Goal: Transaction & Acquisition: Subscribe to service/newsletter

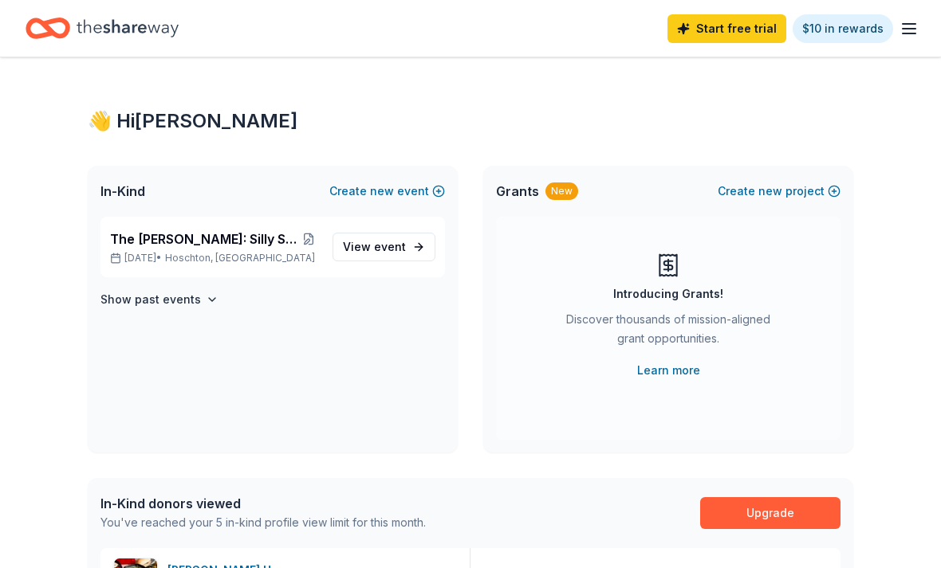
click at [385, 247] on span "event" at bounding box center [390, 247] width 32 height 14
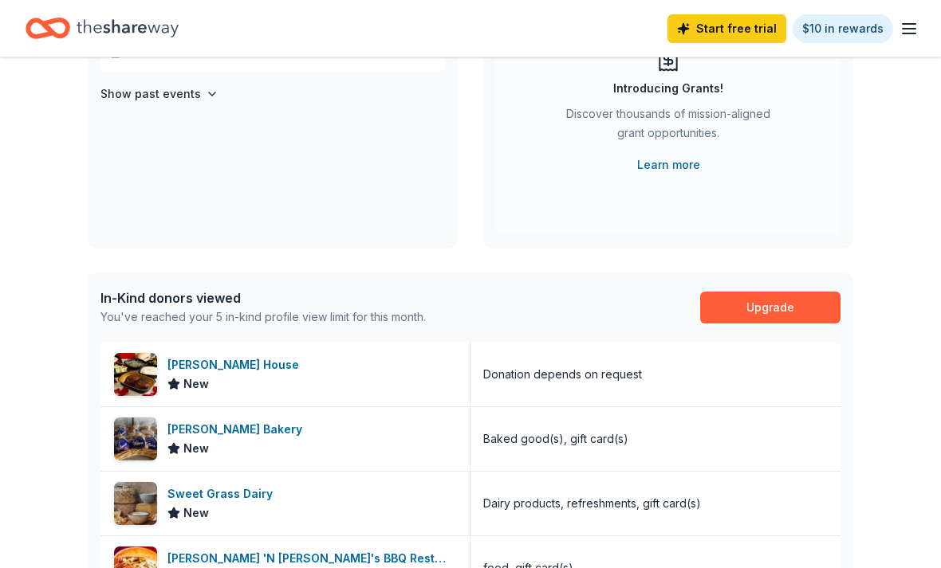
scroll to position [207, 0]
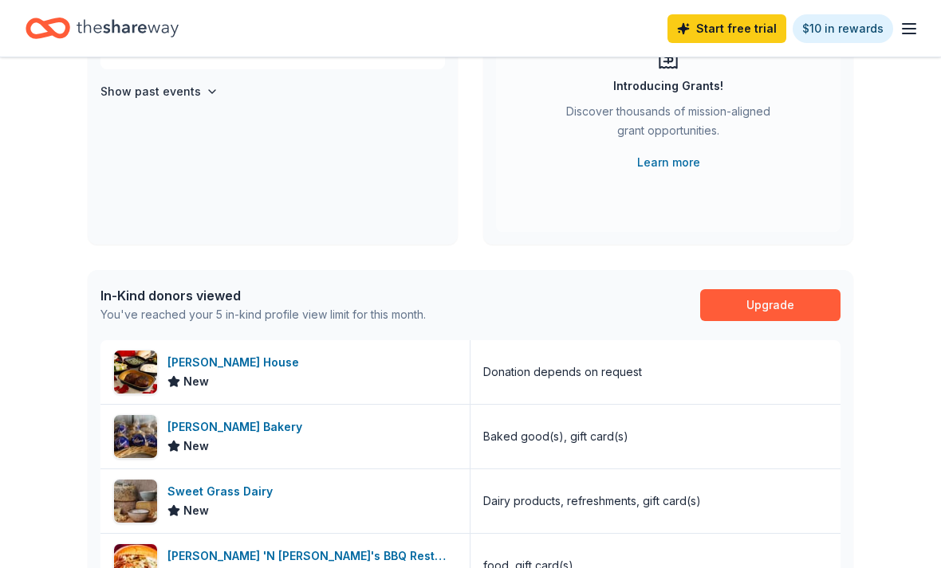
click at [767, 303] on link "Upgrade" at bounding box center [770, 306] width 140 height 32
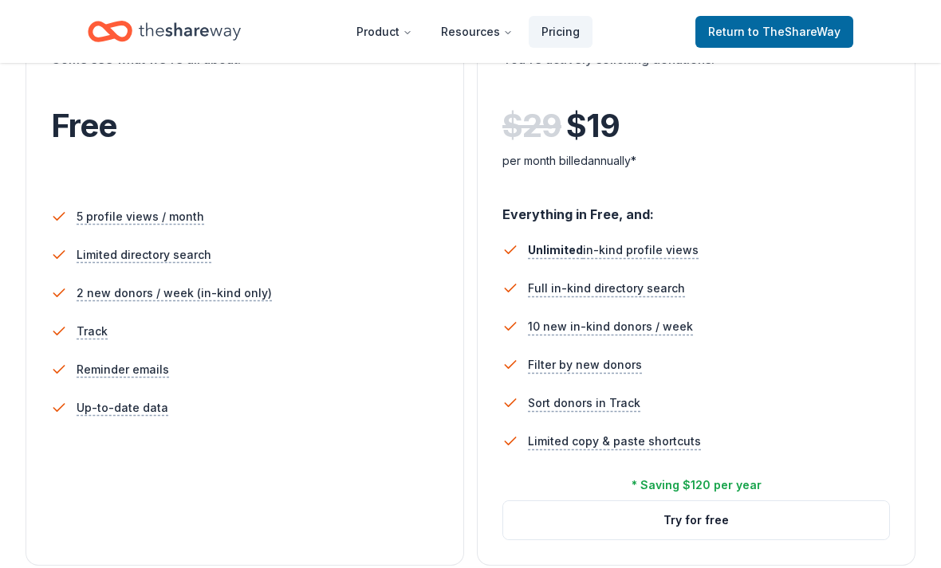
scroll to position [353, 0]
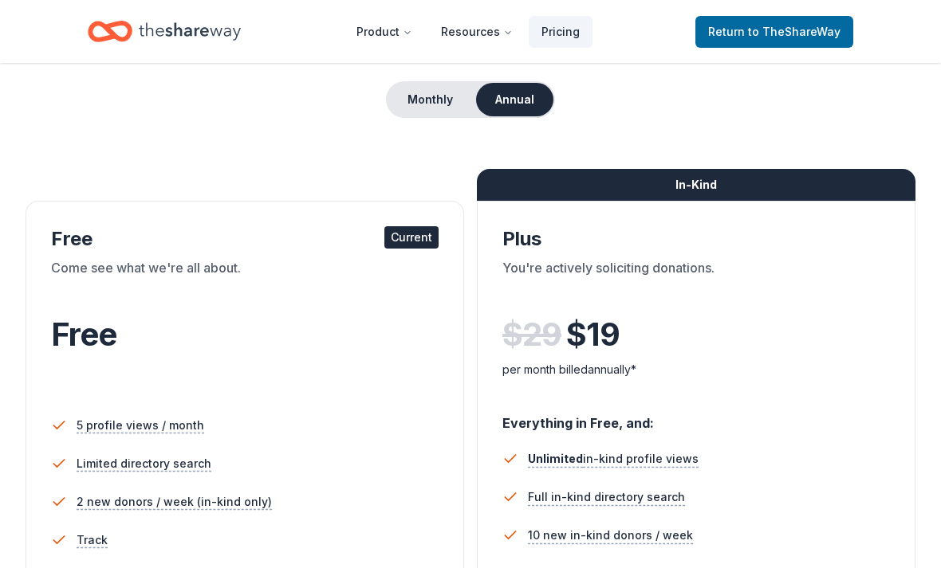
click at [433, 108] on button "Monthly" at bounding box center [429, 100] width 85 height 33
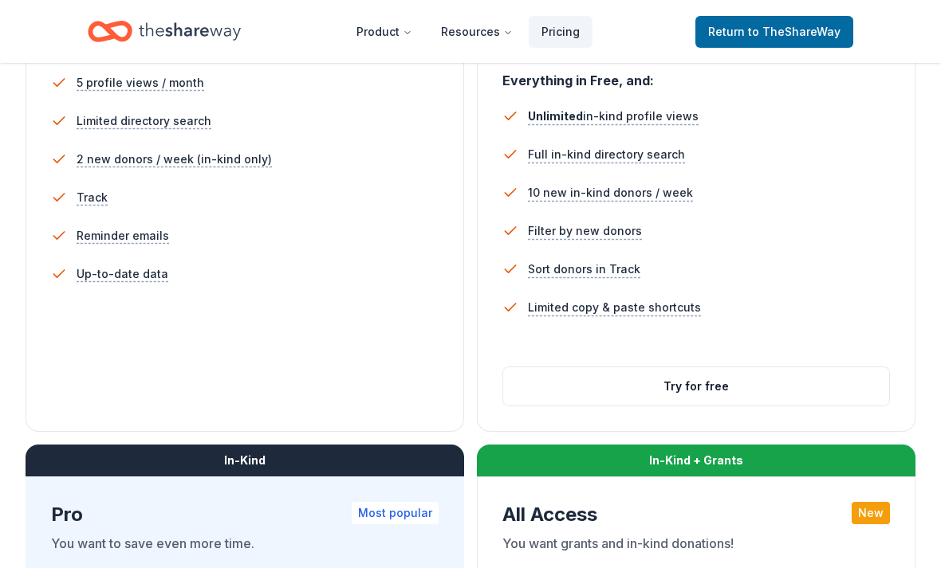
scroll to position [486, 0]
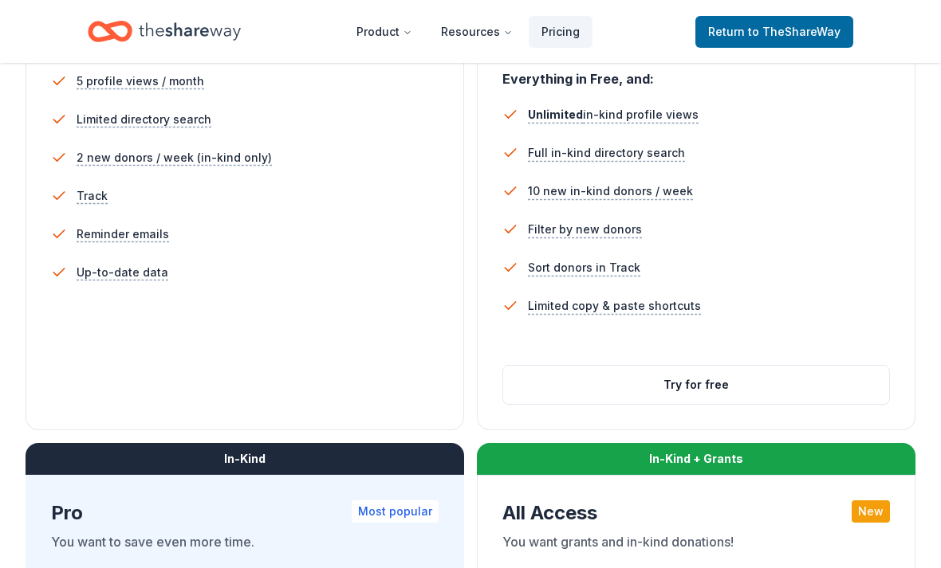
click at [594, 199] on span "10 new in-kind donors / week" at bounding box center [610, 191] width 165 height 19
click at [594, 197] on span "10 new in-kind donors / week" at bounding box center [610, 191] width 165 height 19
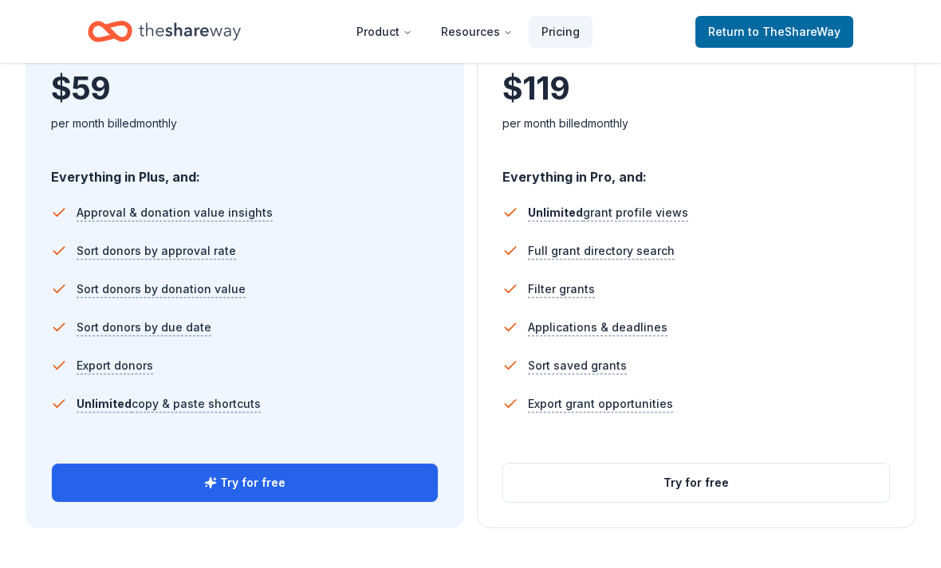
scroll to position [1004, 0]
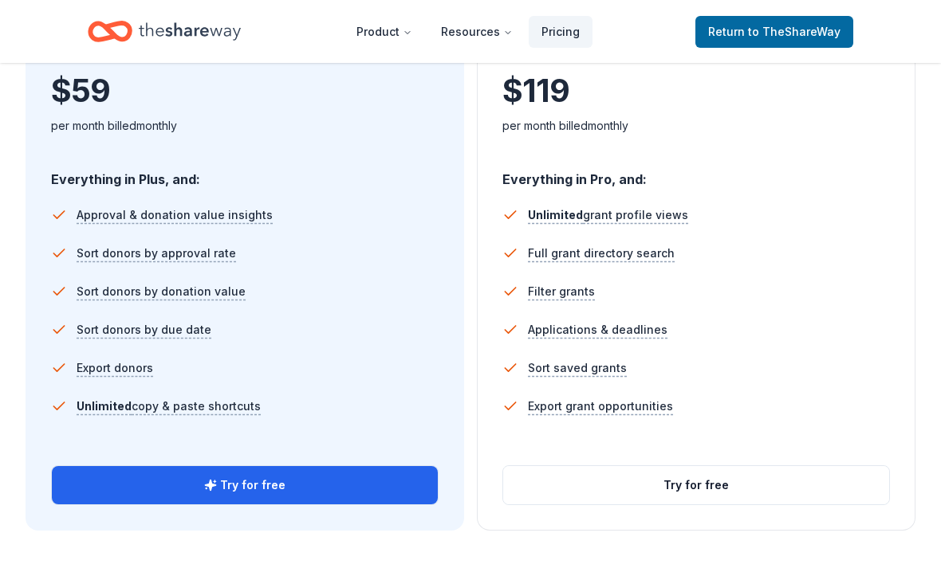
click at [389, 492] on button "Try for free" at bounding box center [245, 485] width 386 height 38
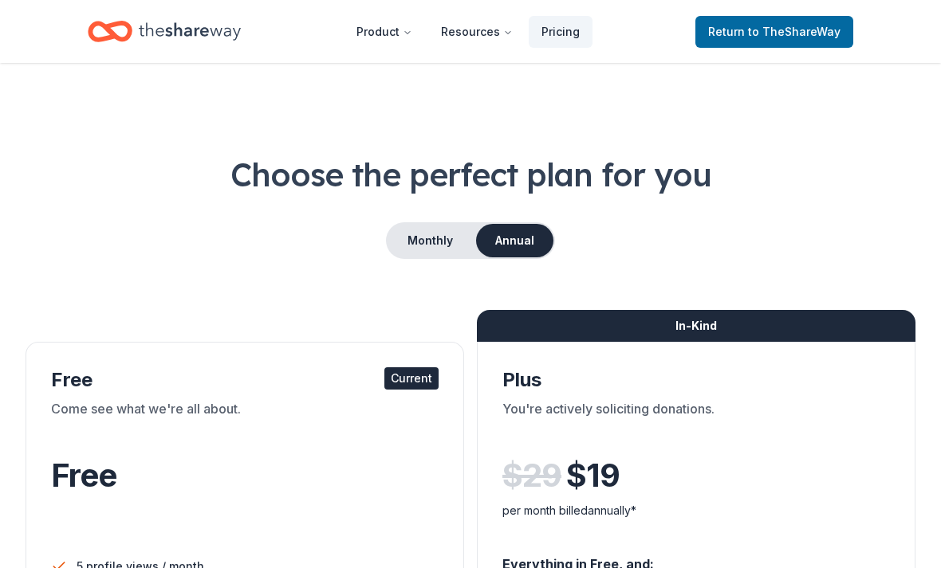
scroll to position [85, 0]
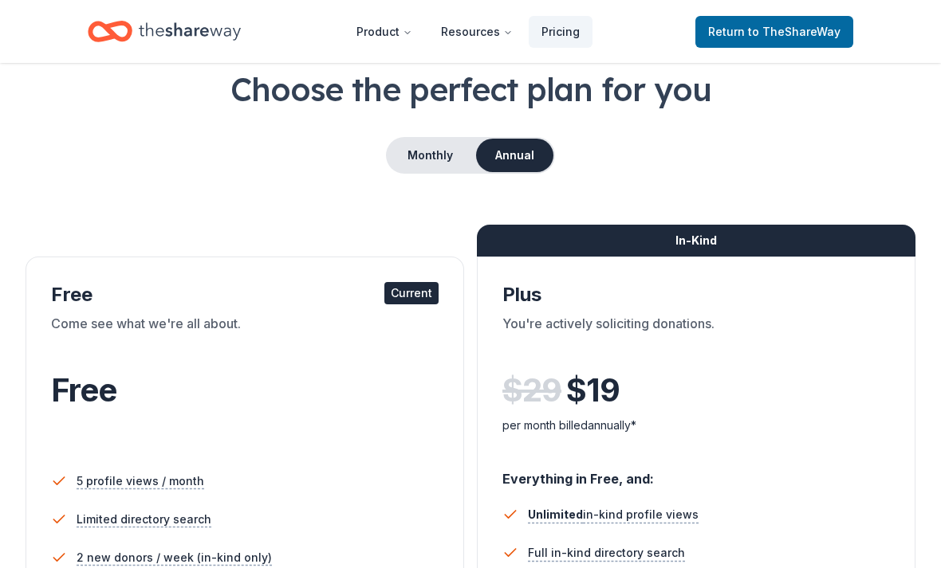
click at [429, 170] on button "Monthly" at bounding box center [429, 155] width 85 height 33
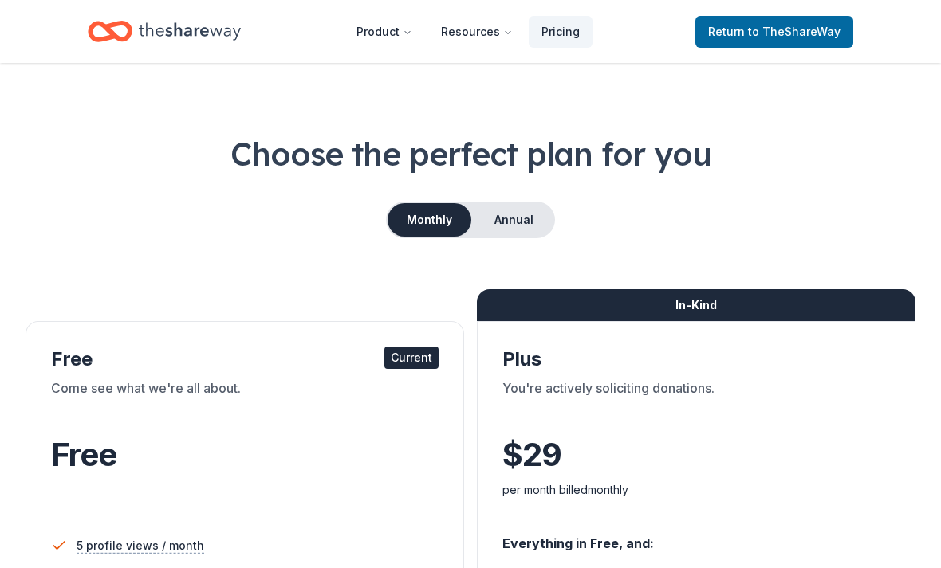
scroll to position [0, 0]
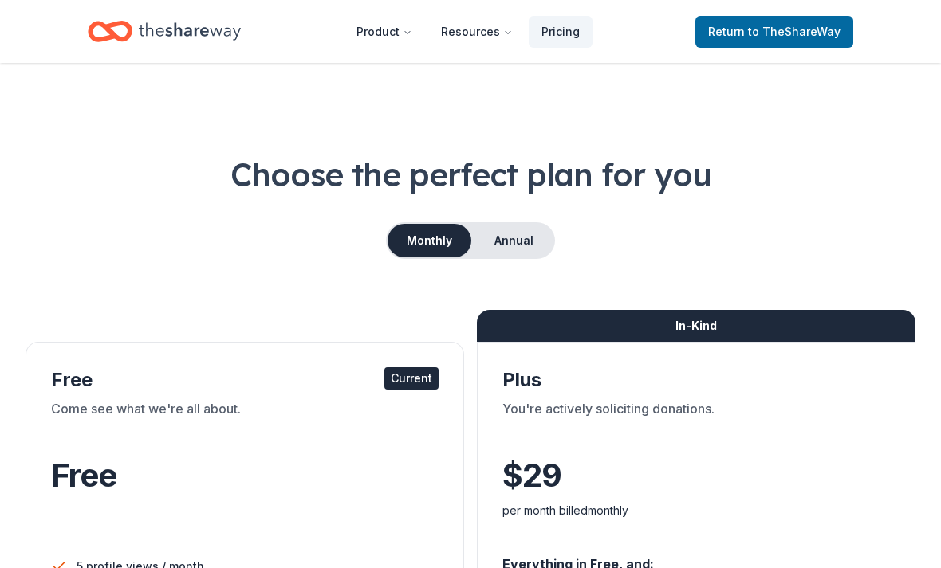
scroll to position [260, 0]
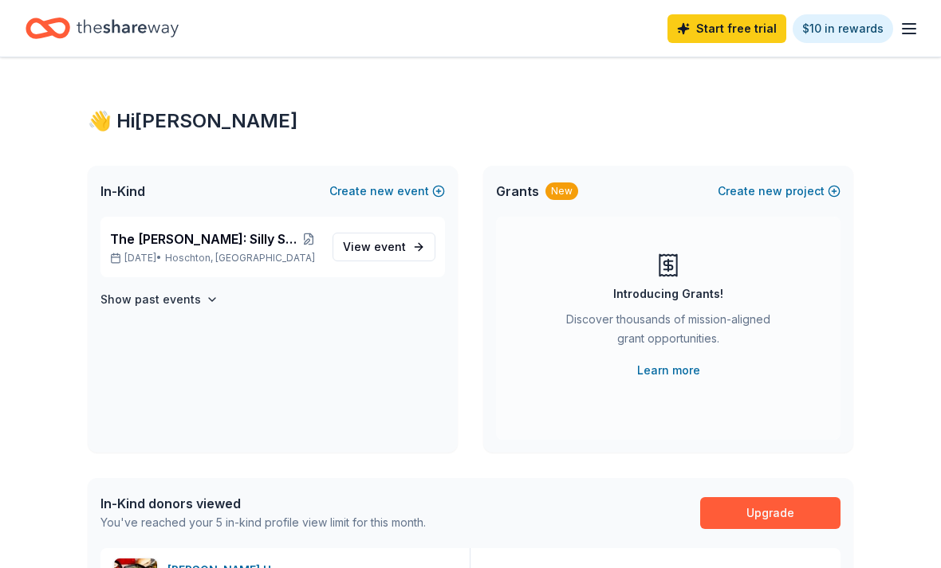
scroll to position [260, 0]
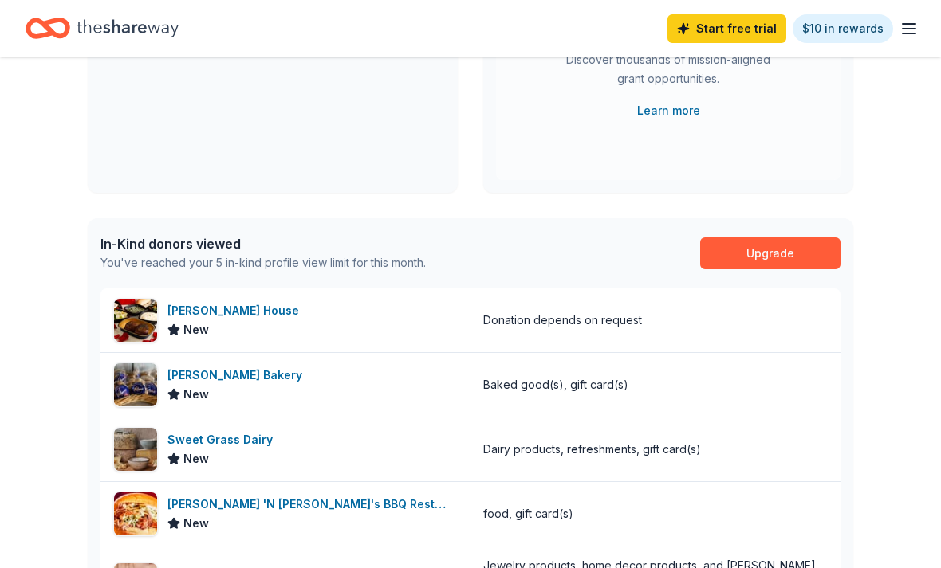
click at [847, 27] on link "$10 in rewards" at bounding box center [842, 28] width 100 height 29
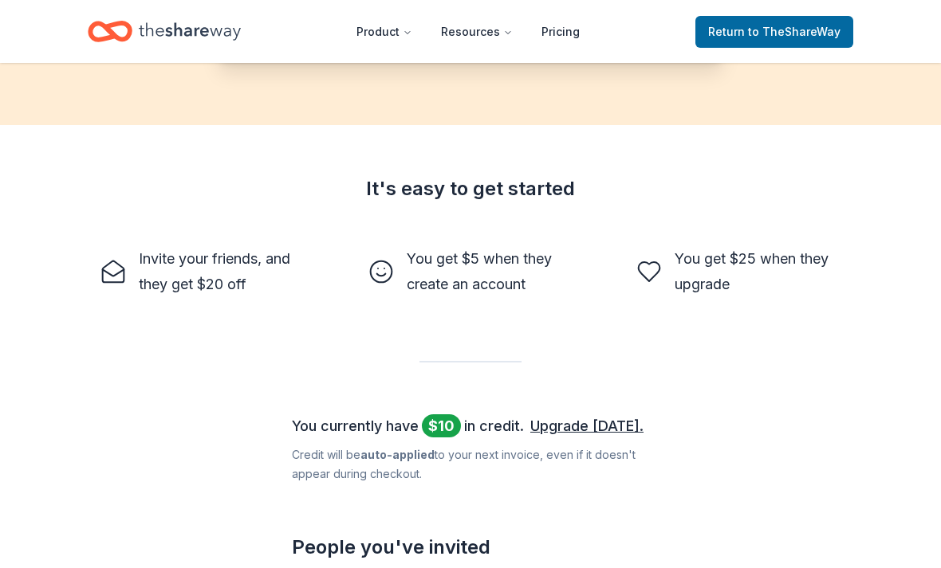
scroll to position [376, 0]
click at [618, 395] on div "It's easy to get started Invite your friends, and they get $20 off You get $5 w…" at bounding box center [470, 401] width 816 height 448
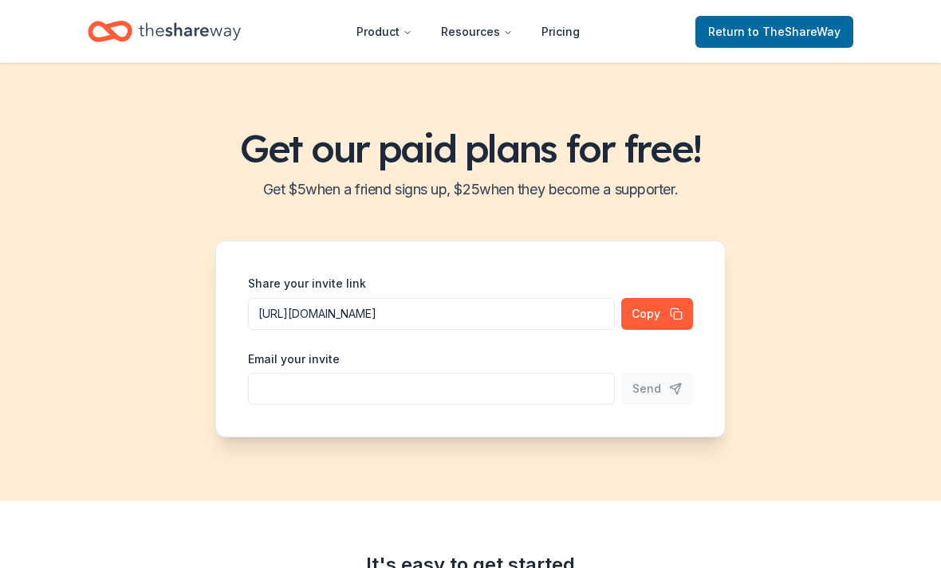
scroll to position [0, 0]
click at [401, 45] on button "Product" at bounding box center [384, 32] width 81 height 32
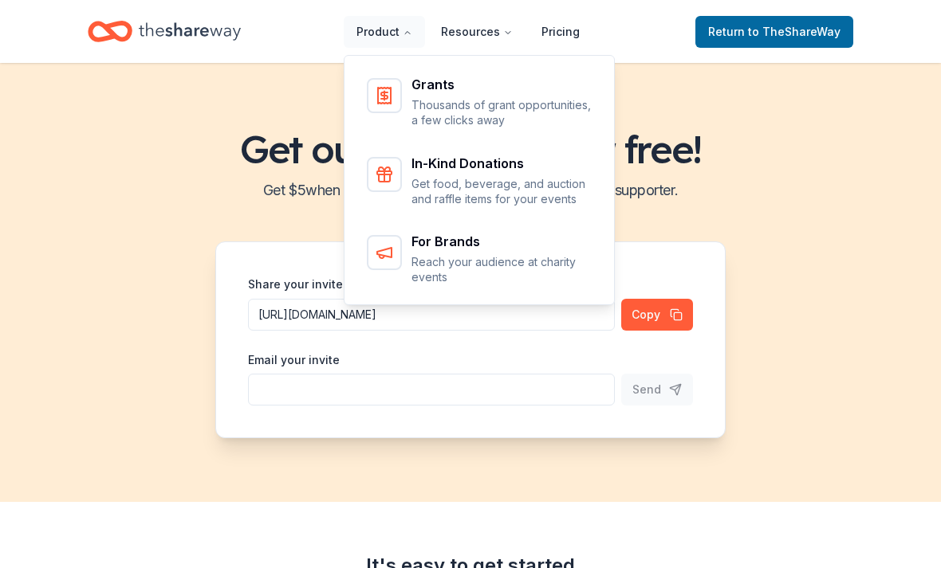
click at [552, 197] on p "Get food, beverage, and auction and raffle items for your events" at bounding box center [502, 191] width 182 height 31
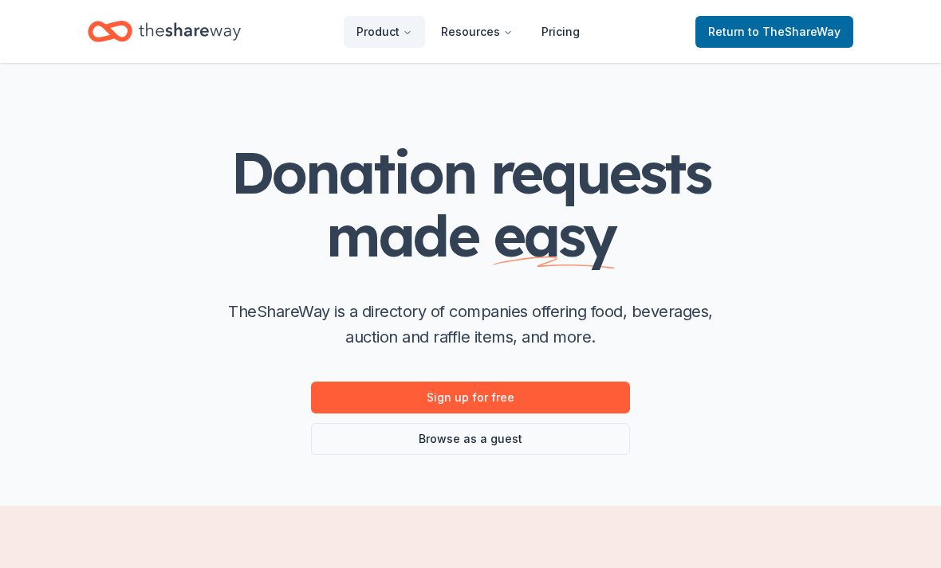
scroll to position [29, 0]
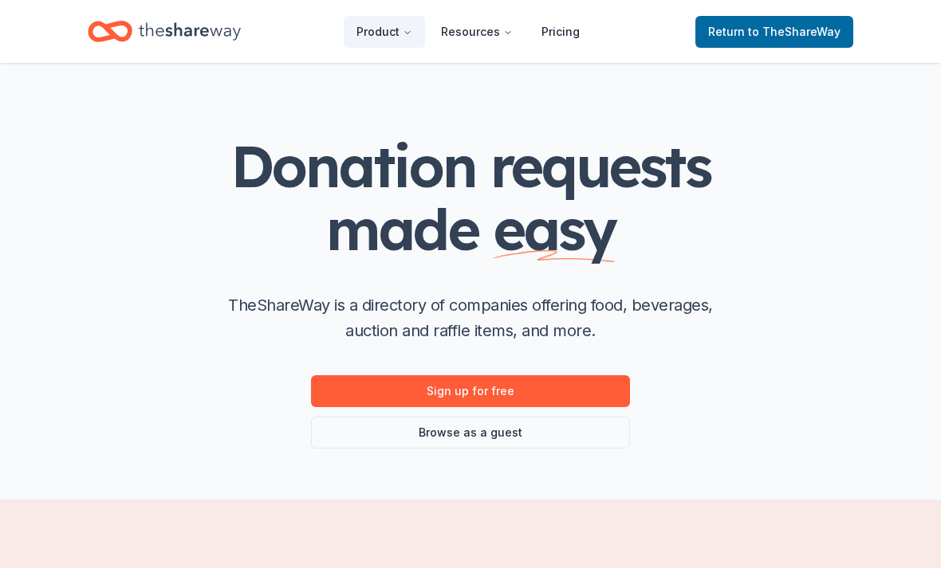
click at [576, 446] on link "Browse as a guest" at bounding box center [470, 434] width 319 height 32
click at [553, 439] on link "Browse as a guest" at bounding box center [470, 434] width 319 height 32
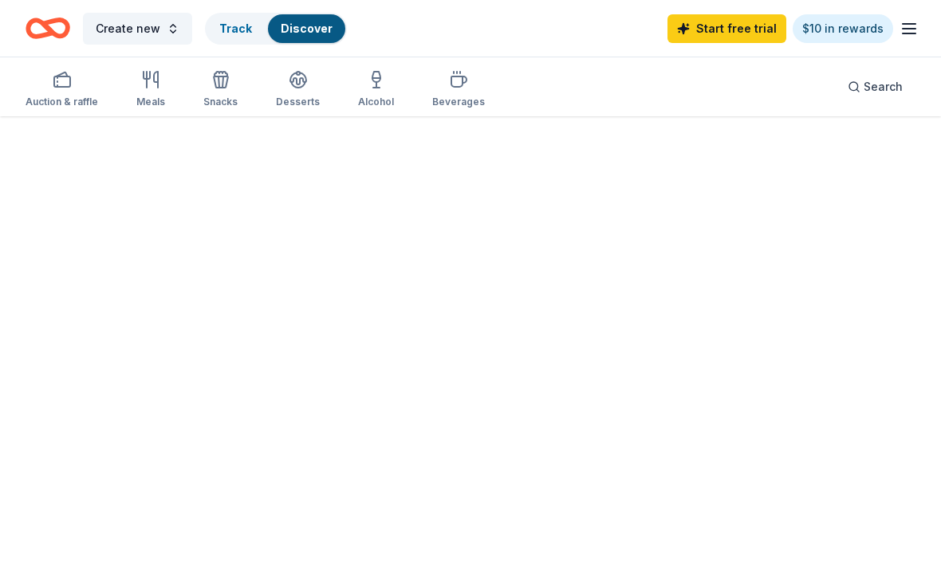
scroll to position [14, 0]
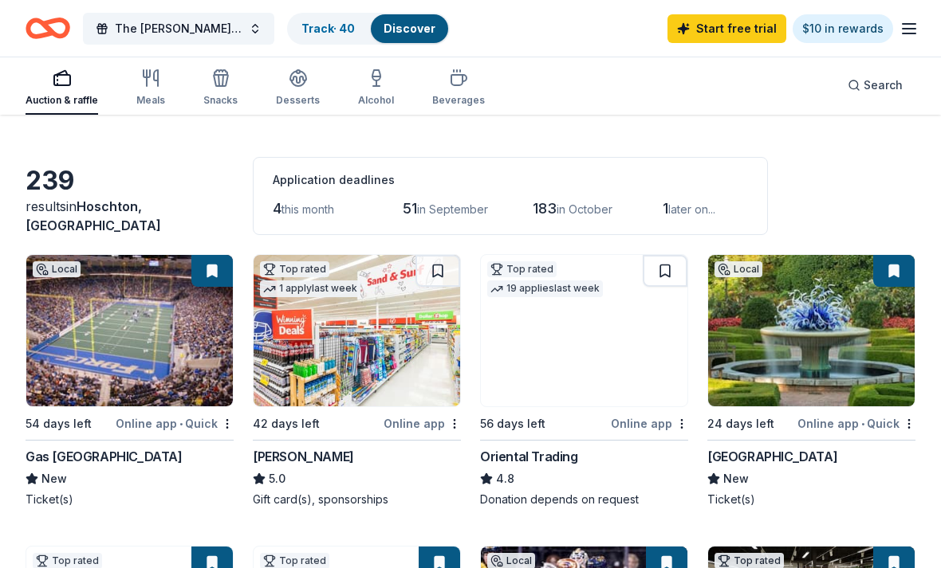
scroll to position [40, 0]
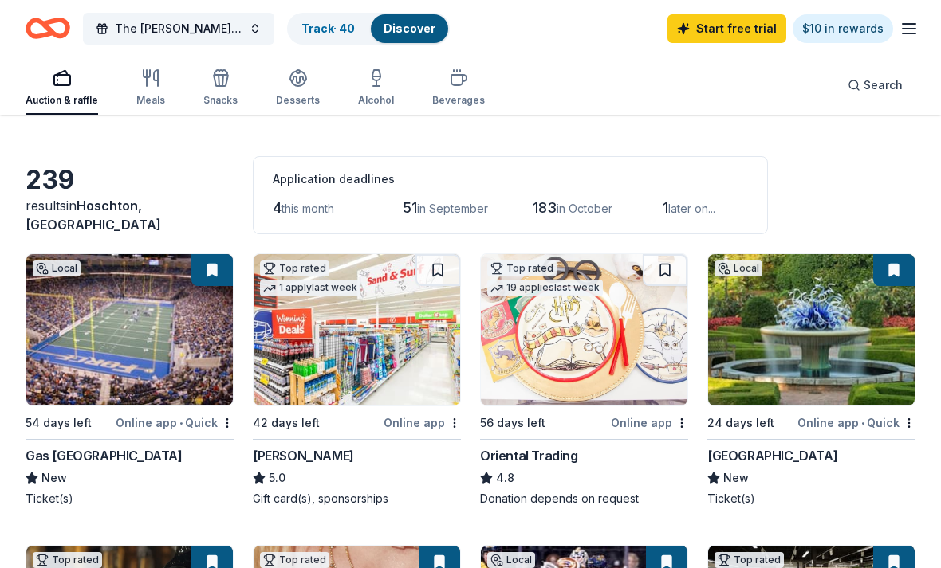
click at [148, 99] on div "Meals" at bounding box center [150, 100] width 29 height 13
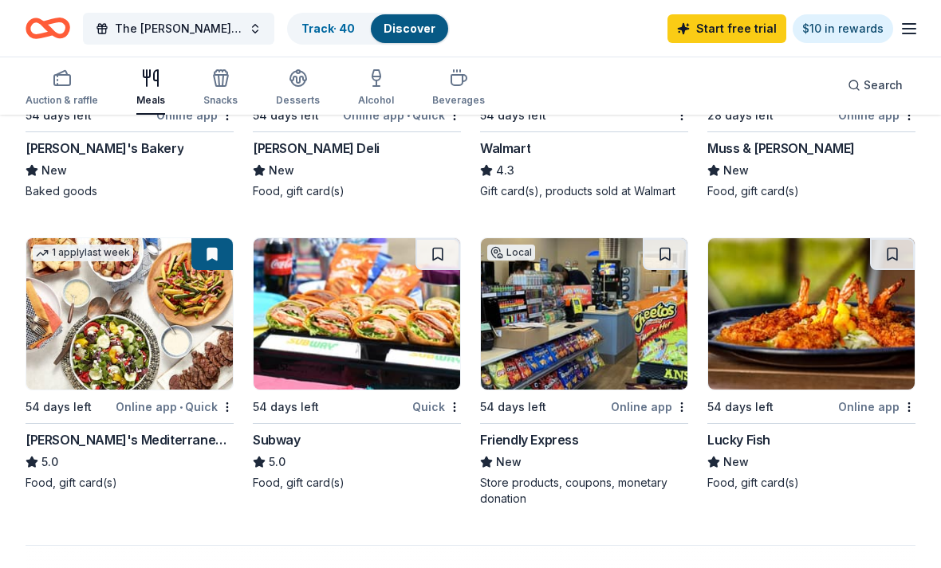
scroll to position [1256, 0]
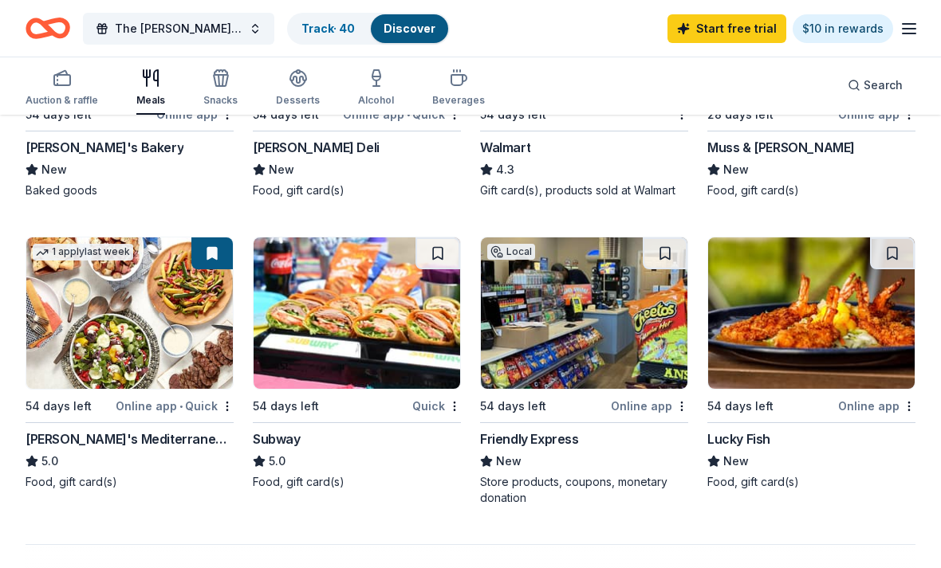
click at [39, 102] on div "Auction & raffle" at bounding box center [62, 100] width 73 height 13
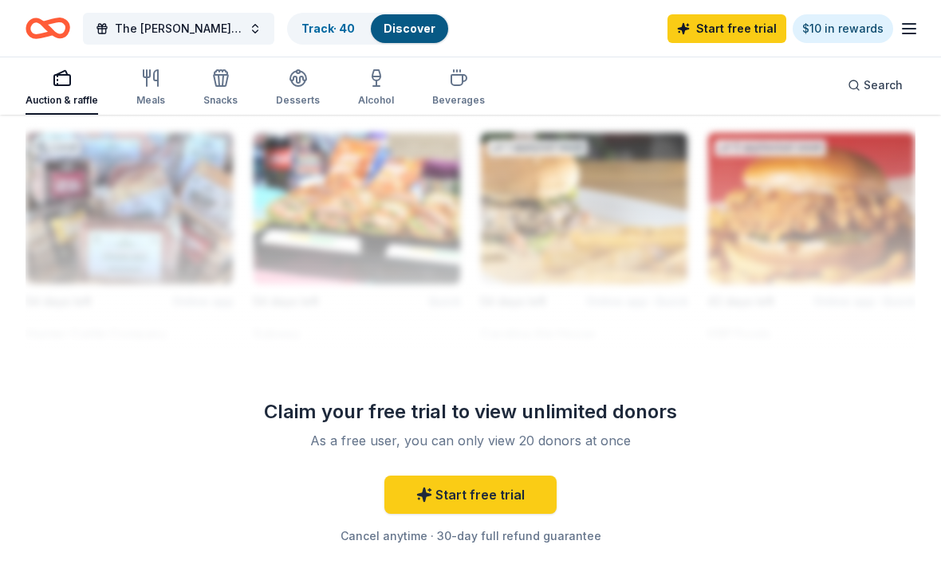
scroll to position [1819, 0]
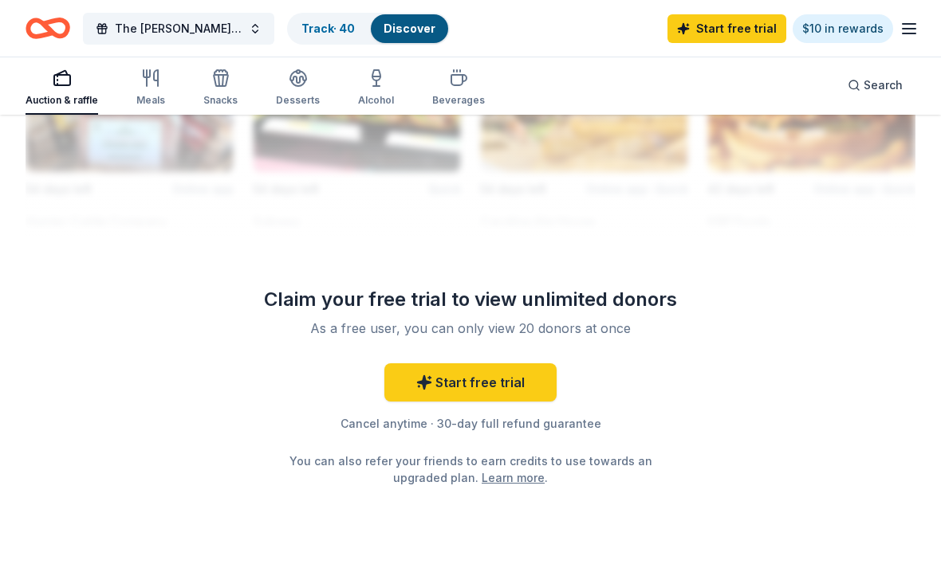
click at [519, 383] on link "Start free trial" at bounding box center [470, 383] width 172 height 38
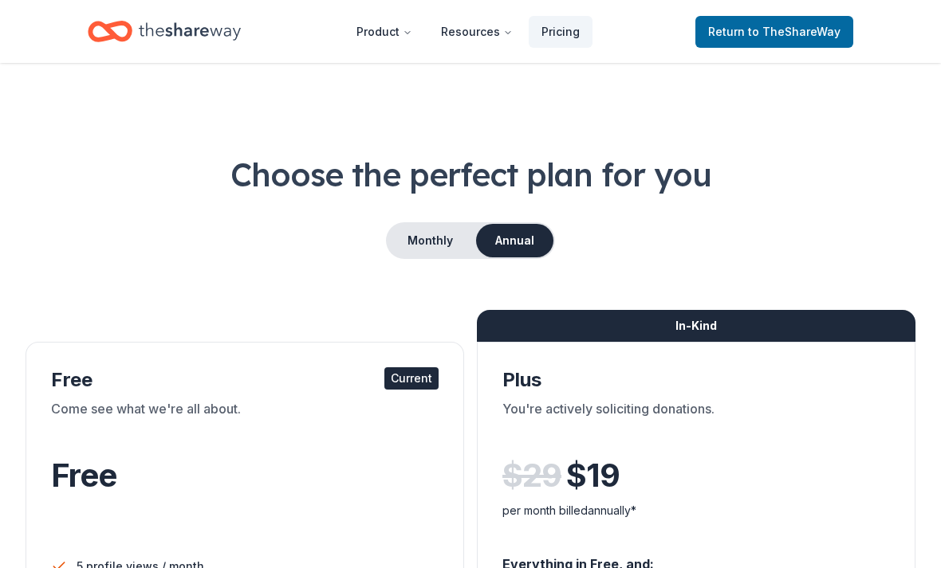
click at [438, 241] on button "Monthly" at bounding box center [429, 240] width 85 height 33
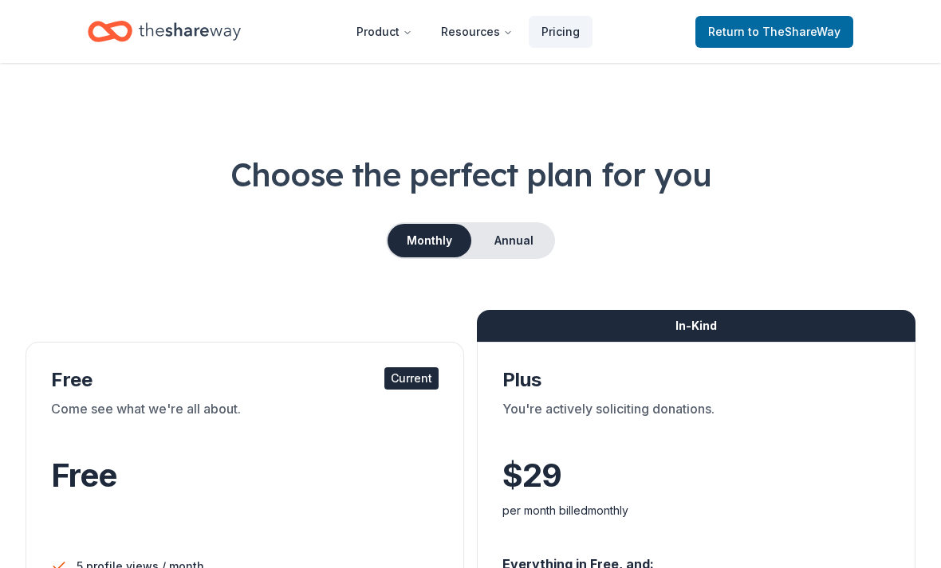
click at [395, 33] on button "Product" at bounding box center [384, 32] width 81 height 32
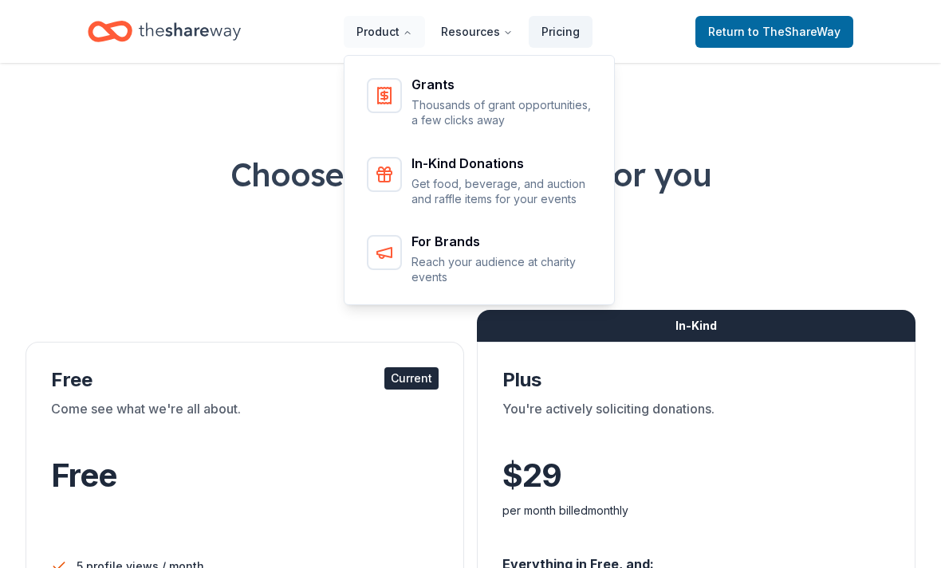
click at [228, 176] on h1 "Choose the perfect plan for you" at bounding box center [471, 174] width 890 height 45
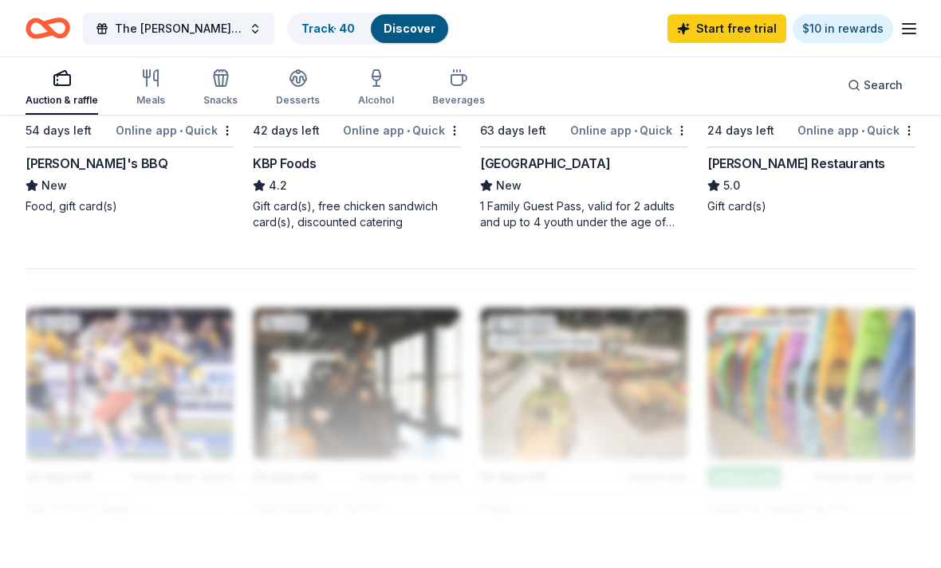
scroll to position [1532, 0]
click at [447, 99] on div "Beverages" at bounding box center [458, 100] width 53 height 13
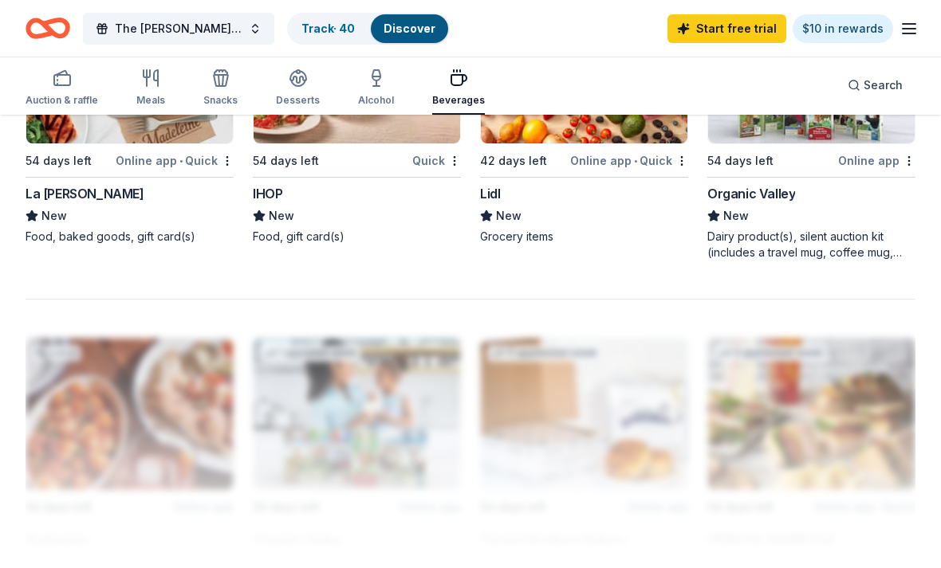
scroll to position [1488, 0]
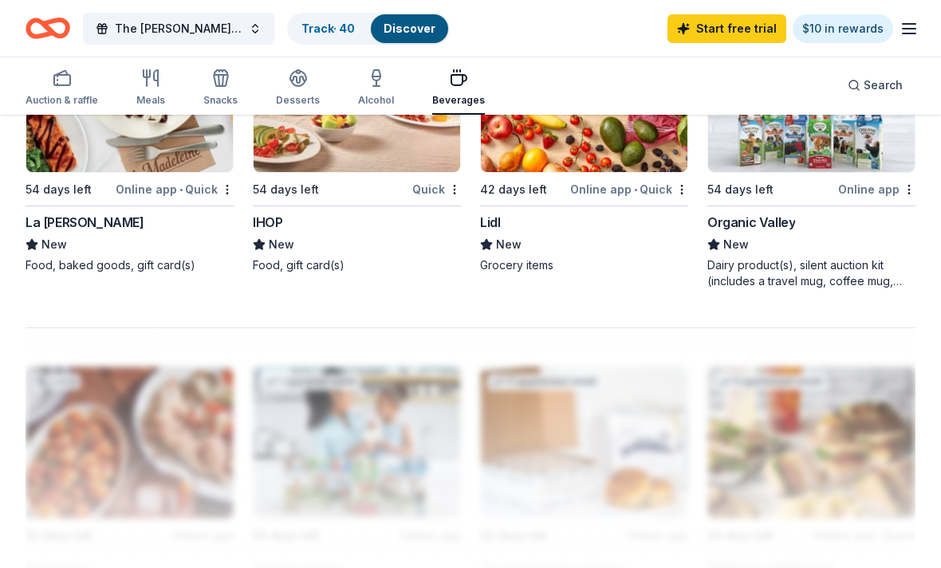
click at [289, 93] on div "Desserts" at bounding box center [298, 88] width 44 height 38
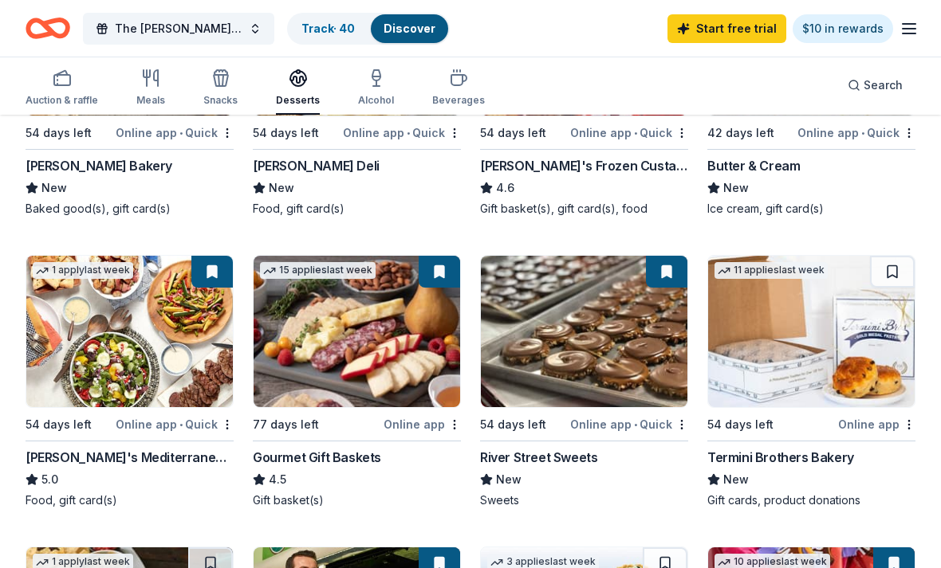
scroll to position [328, 0]
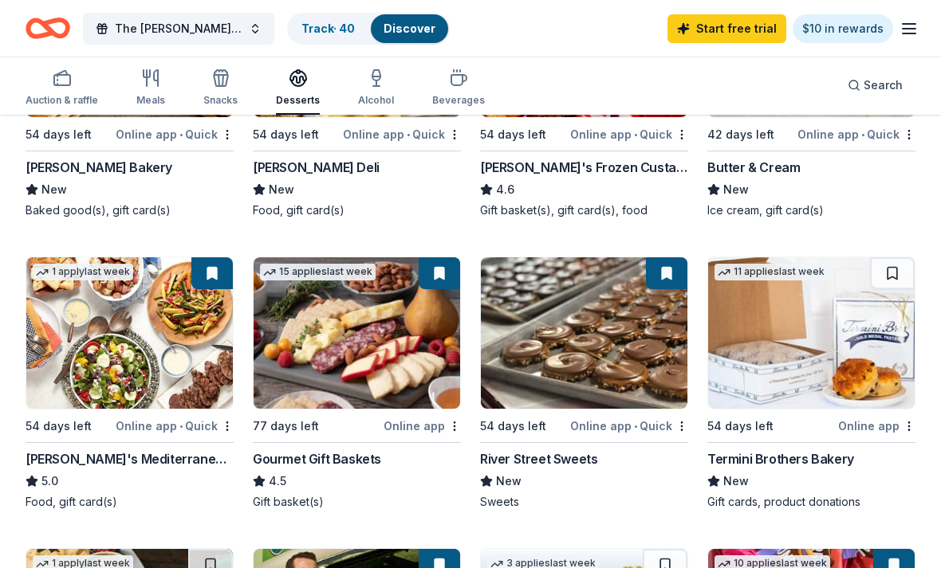
click at [611, 470] on div "River Street Sweets New Sweets" at bounding box center [584, 480] width 208 height 61
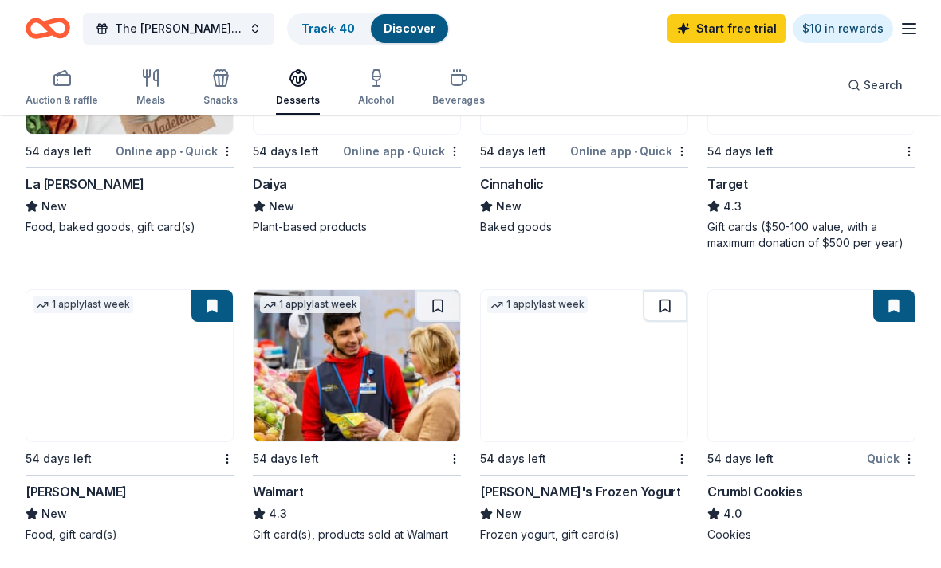
scroll to position [1202, 0]
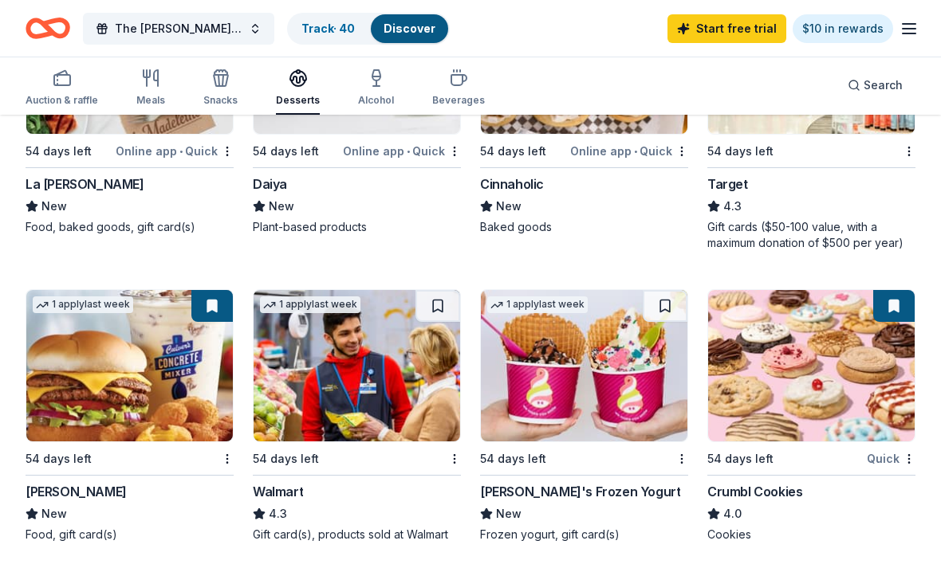
click at [810, 403] on img at bounding box center [811, 366] width 206 height 151
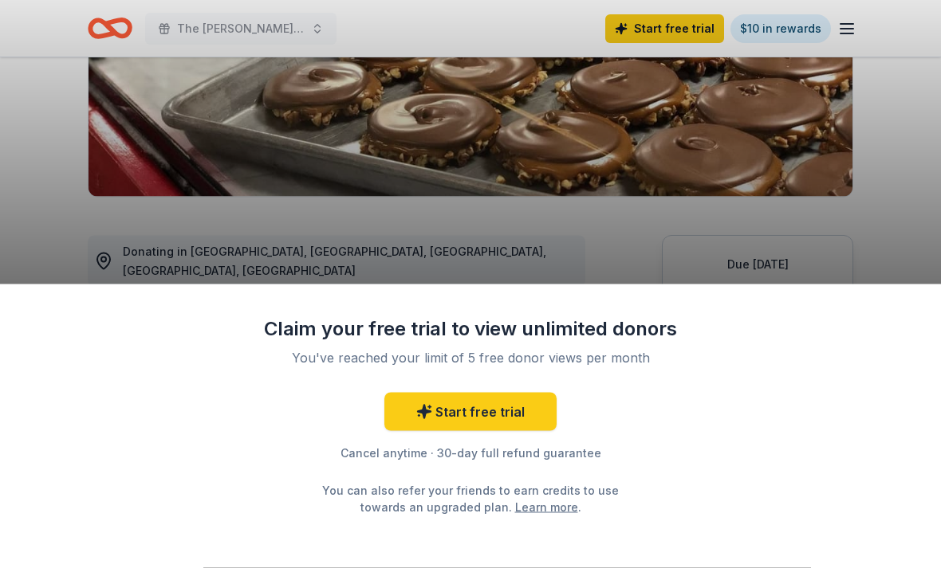
scroll to position [290, 0]
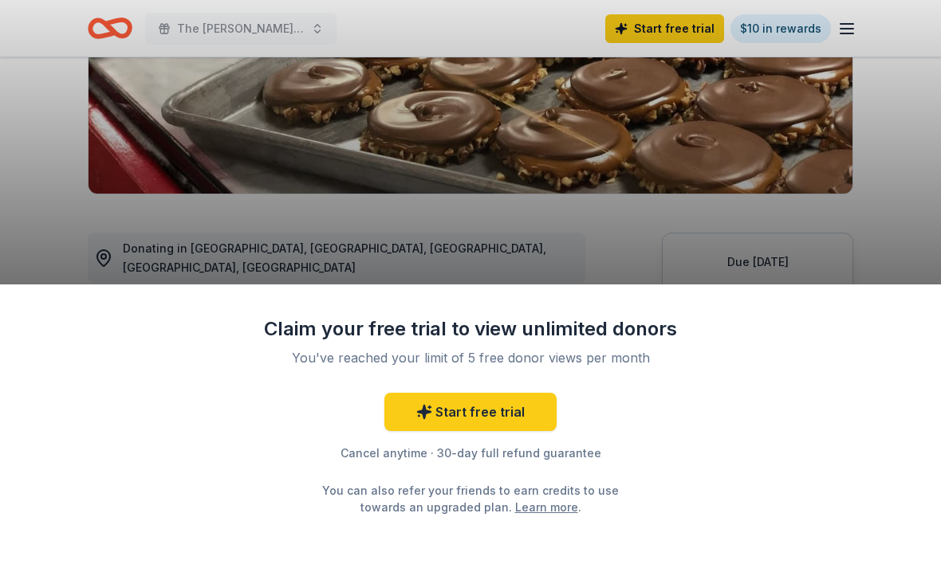
click at [749, 301] on div "Claim your free trial to view unlimited donors You've reached your limit of 5 f…" at bounding box center [470, 284] width 941 height 568
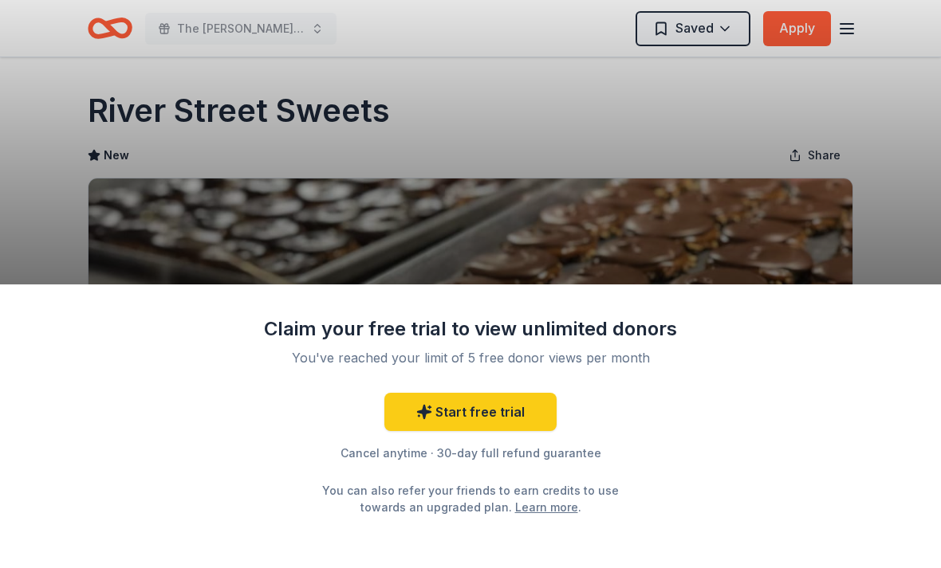
scroll to position [0, 0]
